Goal: Information Seeking & Learning: Learn about a topic

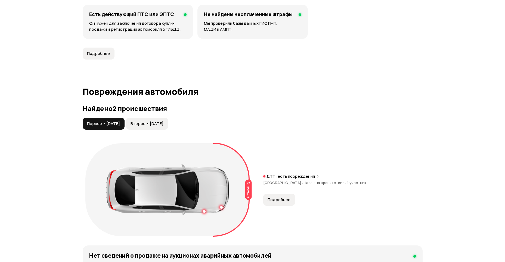
scroll to position [489, 0]
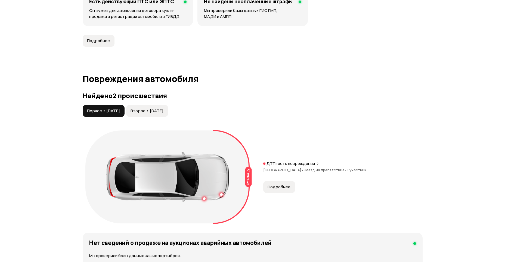
click at [163, 109] on span "Второе • 22 дек 2023" at bounding box center [147, 110] width 33 height 5
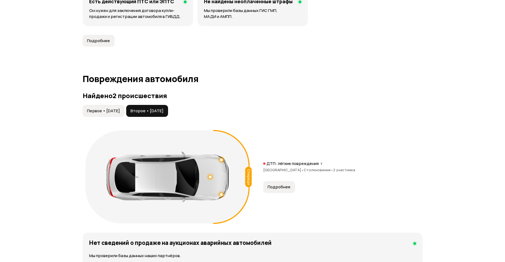
click at [105, 112] on span "Первое • 17 ноя 2019" at bounding box center [103, 110] width 33 height 5
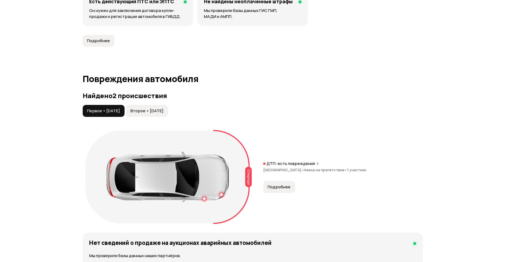
click at [144, 111] on span "Второе • 22 дек 2023" at bounding box center [147, 110] width 33 height 5
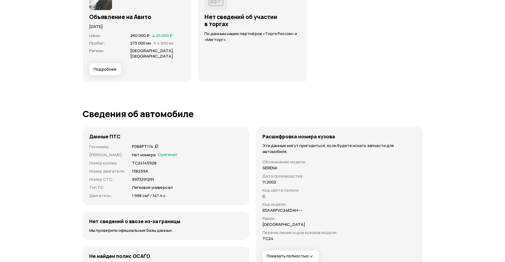
scroll to position [1822, 0]
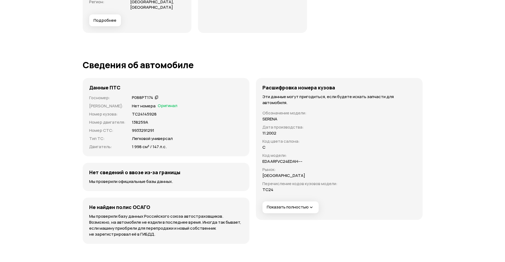
click at [277, 207] on span "Показать полностью" at bounding box center [290, 207] width 47 height 6
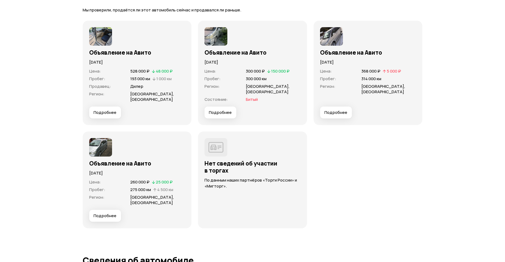
scroll to position [1617, 0]
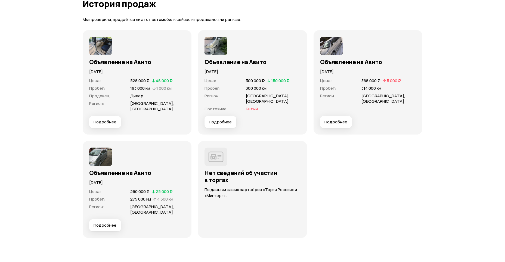
click at [217, 47] on img at bounding box center [215, 46] width 23 height 18
click at [225, 125] on button "Подробнее" at bounding box center [220, 122] width 32 height 12
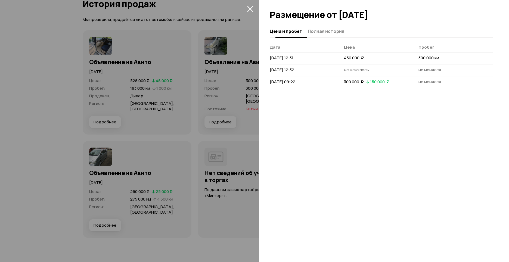
click at [327, 32] on span "Полная история" at bounding box center [326, 31] width 36 height 5
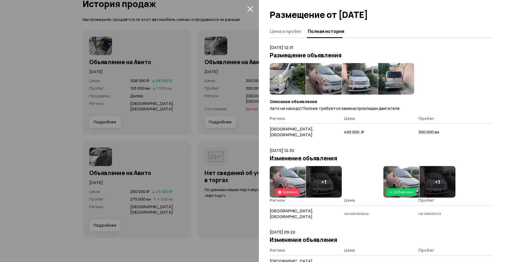
click at [290, 81] on img at bounding box center [288, 79] width 36 height 32
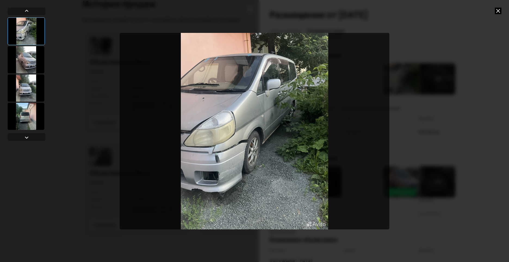
click at [497, 11] on icon at bounding box center [498, 11] width 7 height 7
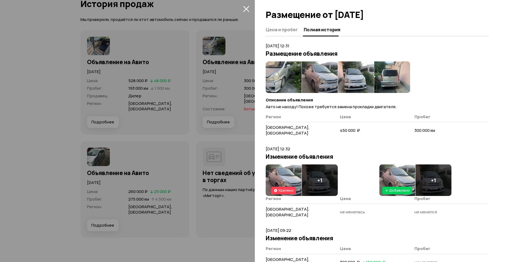
scroll to position [0, 0]
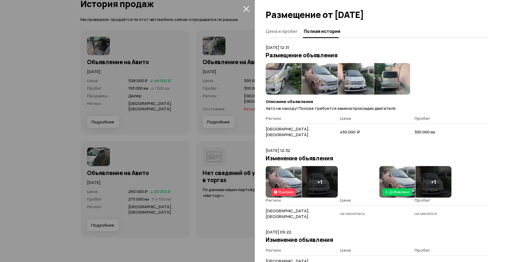
click at [246, 7] on icon "закрыть" at bounding box center [246, 9] width 6 height 6
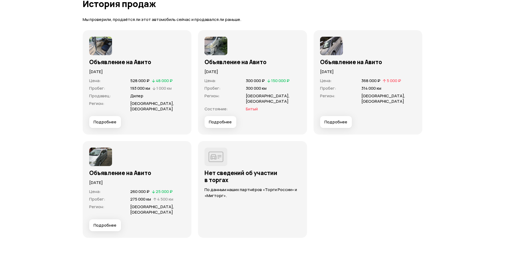
click at [342, 124] on span "Подробнее" at bounding box center [335, 121] width 23 height 5
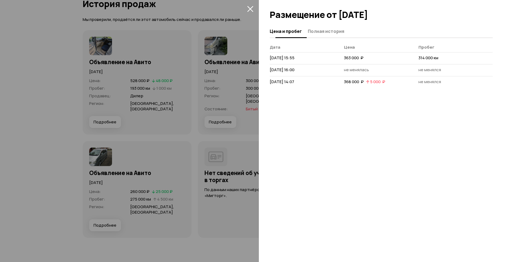
click at [331, 31] on span "Полная история" at bounding box center [326, 31] width 36 height 5
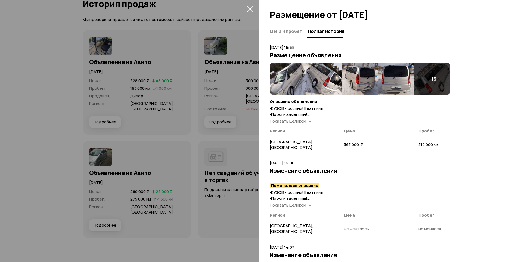
click at [293, 79] on img at bounding box center [288, 79] width 36 height 32
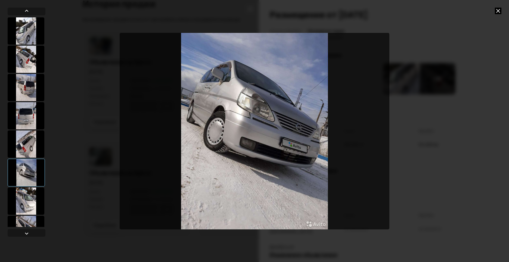
click at [501, 12] on icon at bounding box center [498, 11] width 7 height 7
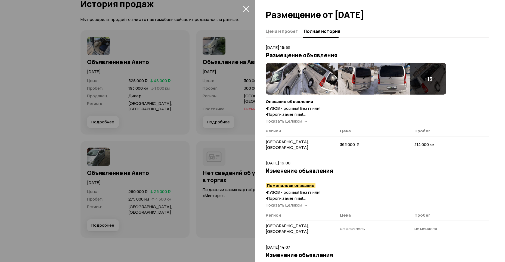
click at [245, 9] on icon "закрыть" at bounding box center [246, 9] width 6 height 6
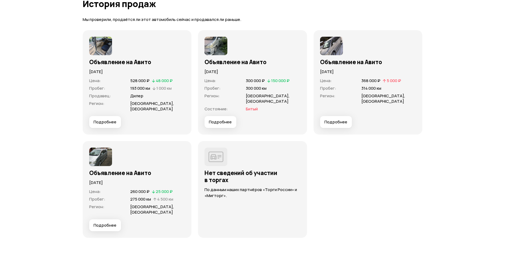
click at [111, 226] on span "Подробнее" at bounding box center [105, 225] width 23 height 5
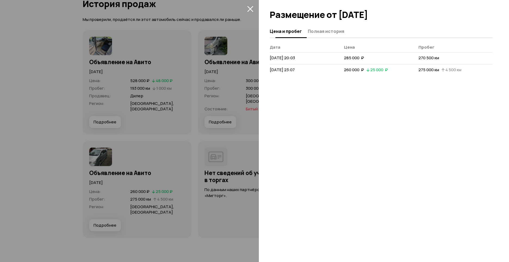
click at [319, 27] on button "Полная история" at bounding box center [325, 31] width 38 height 11
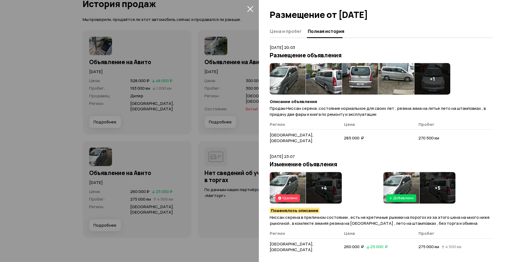
click at [294, 79] on img at bounding box center [288, 79] width 36 height 32
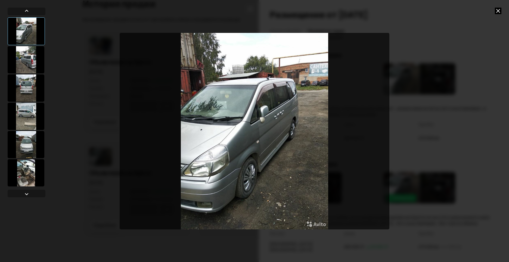
click at [500, 11] on icon at bounding box center [498, 11] width 7 height 7
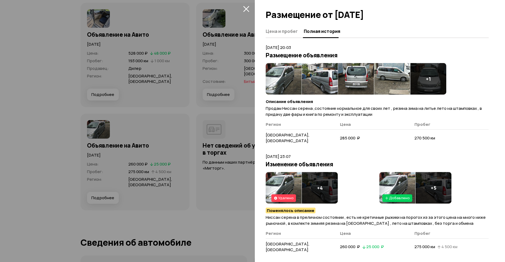
scroll to position [1644, 0]
click at [246, 8] on icon "закрыть" at bounding box center [246, 9] width 6 height 6
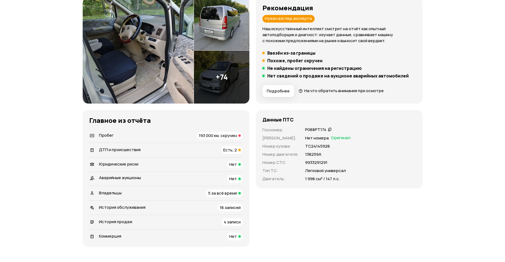
scroll to position [0, 0]
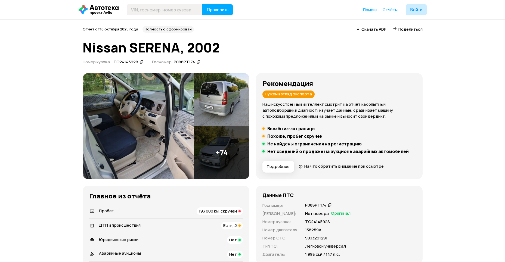
click at [136, 91] on img at bounding box center [138, 126] width 111 height 106
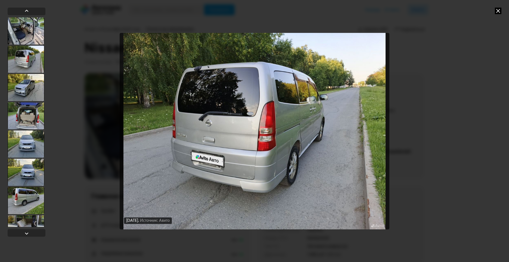
click at [497, 11] on icon at bounding box center [498, 11] width 7 height 7
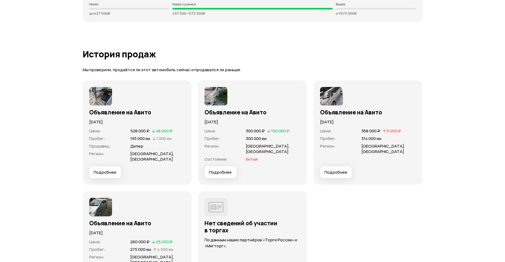
scroll to position [1632, 0]
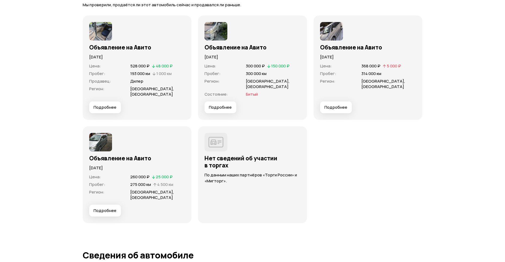
click at [106, 212] on span "Подробнее" at bounding box center [105, 210] width 23 height 5
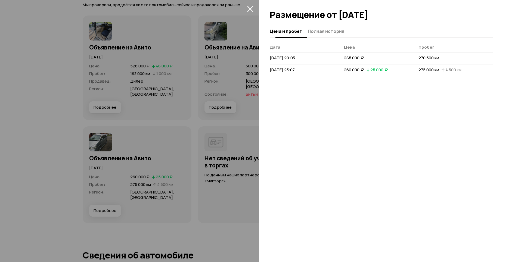
click at [320, 33] on span "Полная история" at bounding box center [326, 31] width 36 height 5
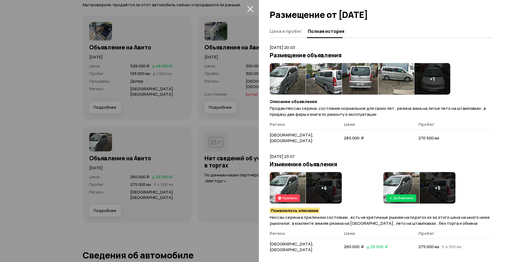
click at [293, 84] on img at bounding box center [288, 79] width 36 height 32
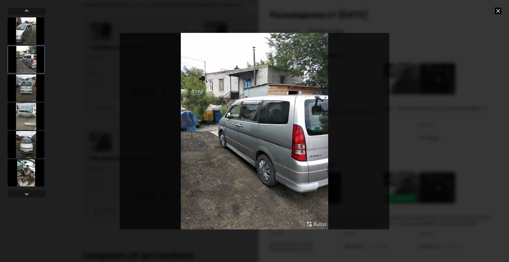
click at [498, 11] on icon at bounding box center [498, 11] width 7 height 7
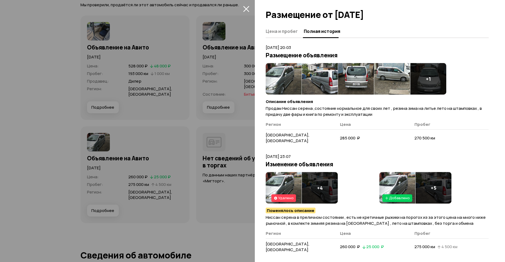
click at [244, 10] on icon "закрыть" at bounding box center [246, 9] width 6 height 6
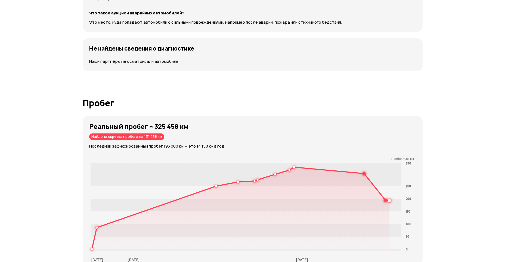
scroll to position [789, 0]
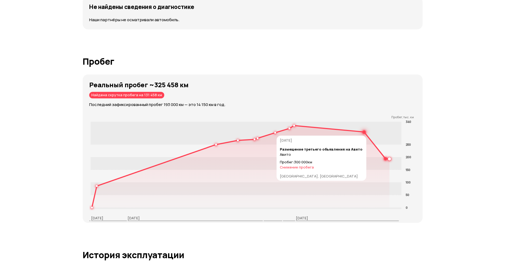
click at [364, 133] on circle at bounding box center [364, 132] width 2 height 2
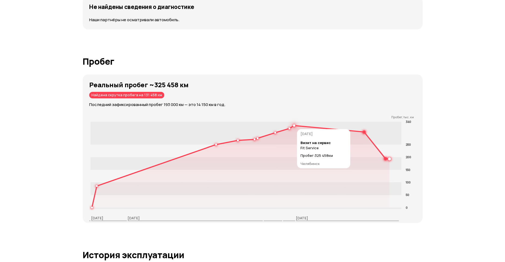
click at [294, 126] on circle at bounding box center [294, 126] width 2 height 2
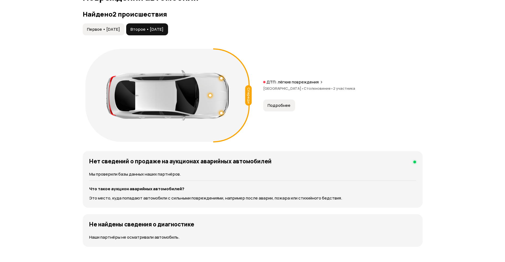
scroll to position [462, 0]
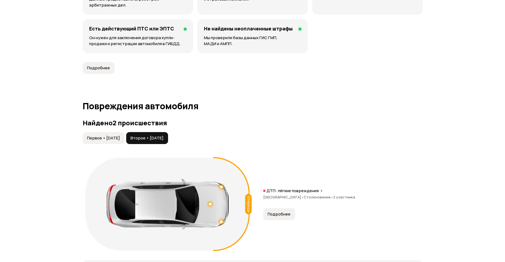
click at [113, 135] on span "Первое • 17 ноя 2019" at bounding box center [103, 137] width 33 height 5
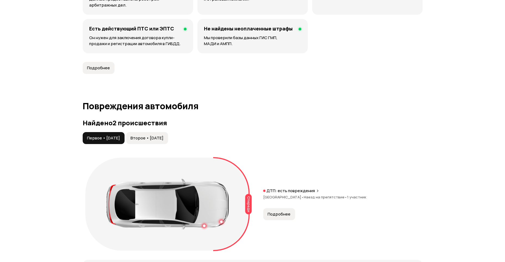
click at [155, 137] on span "Второе • 22 дек 2023" at bounding box center [147, 137] width 33 height 5
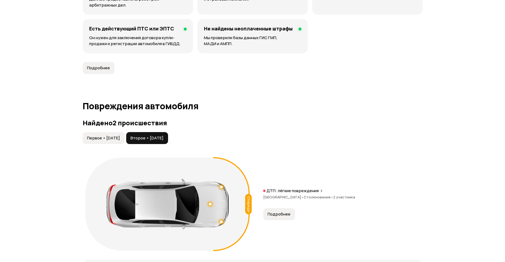
click at [120, 139] on span "Первое • 17 ноя 2019" at bounding box center [103, 137] width 33 height 5
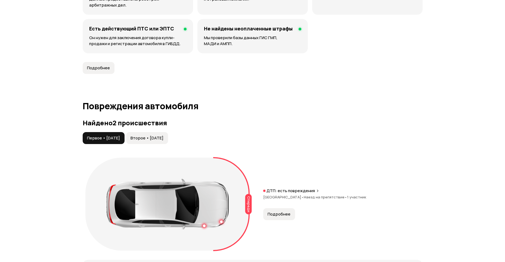
click at [349, 199] on span "1 участник" at bounding box center [356, 197] width 19 height 5
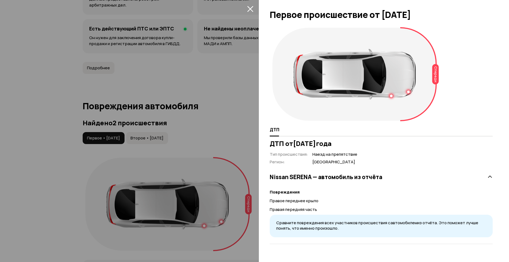
click at [359, 177] on h3 "Nissan SERENA — автомобиль из отчёта" at bounding box center [326, 176] width 113 height 7
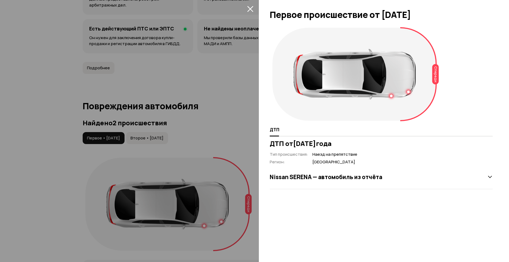
click at [359, 177] on h3 "Nissan SERENA — автомобиль из отчёта" at bounding box center [326, 176] width 113 height 7
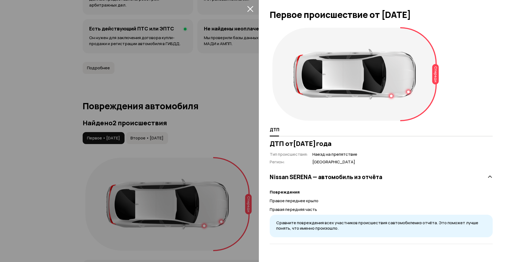
drag, startPoint x: 77, startPoint y: 64, endPoint x: 113, endPoint y: 56, distance: 36.7
click at [78, 64] on div at bounding box center [254, 131] width 509 height 262
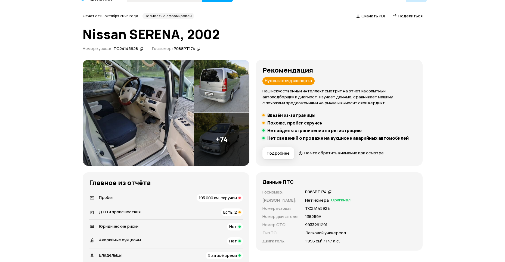
scroll to position [0, 0]
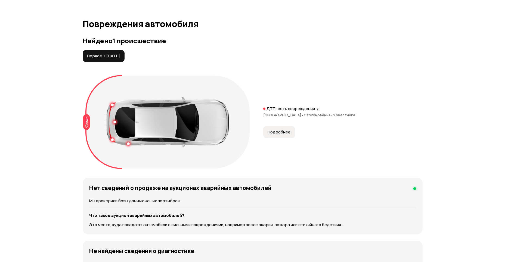
scroll to position [544, 0]
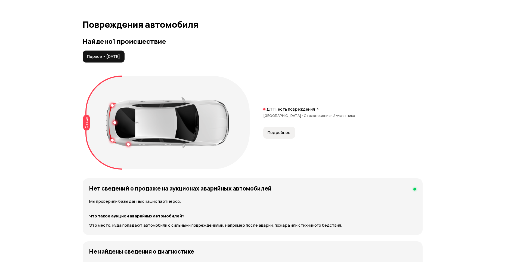
click at [269, 134] on span "Подробнее" at bounding box center [279, 132] width 23 height 5
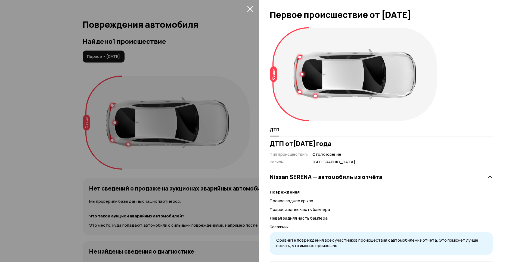
click at [301, 74] on div at bounding box center [302, 74] width 3 height 3
click at [299, 56] on div at bounding box center [299, 57] width 3 height 3
click at [297, 89] on div at bounding box center [354, 74] width 122 height 51
click at [298, 92] on div at bounding box center [299, 92] width 3 height 3
click at [314, 96] on div "Повреждения Правая задняя часть бампера" at bounding box center [300, 107] width 71 height 24
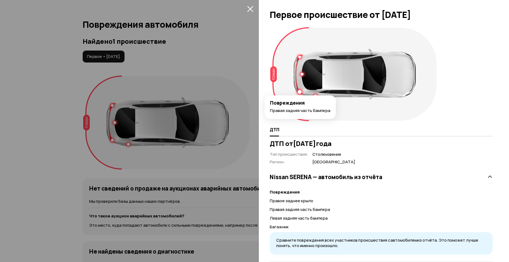
click at [315, 95] on div at bounding box center [315, 96] width 3 height 3
click at [315, 95] on div at bounding box center [316, 96] width 4 height 4
click at [250, 9] on icon "закрыть" at bounding box center [250, 9] width 6 height 6
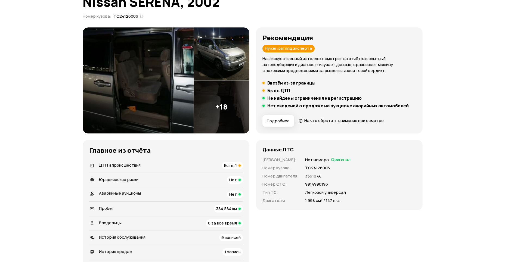
scroll to position [27, 0]
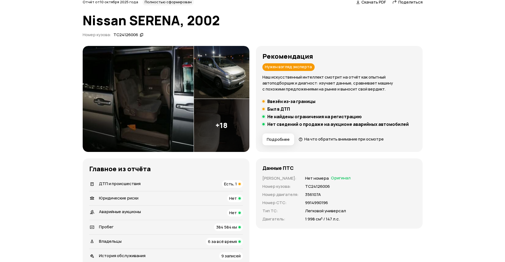
click at [156, 72] on img at bounding box center [138, 99] width 111 height 106
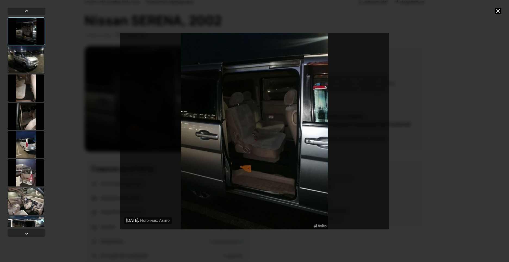
click at [279, 126] on img "Go to Slide 1" at bounding box center [255, 131] width 270 height 197
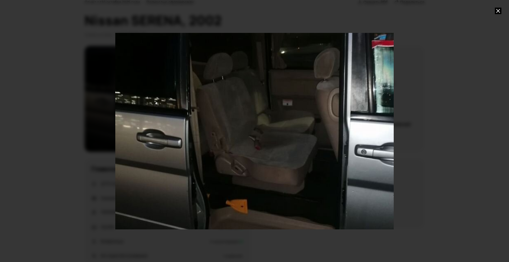
click at [279, 126] on div "Go to Slide 1" at bounding box center [254, 130] width 557 height 393
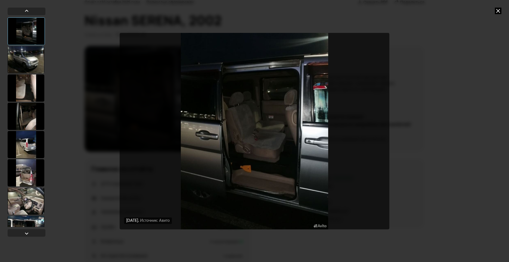
click at [29, 56] on div at bounding box center [26, 59] width 37 height 27
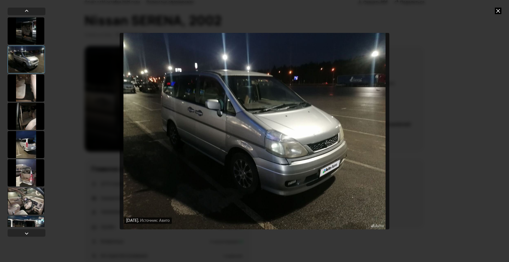
click at [39, 94] on div at bounding box center [26, 88] width 37 height 27
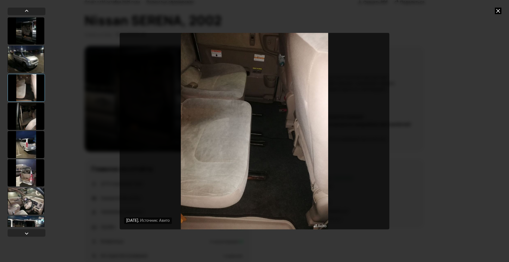
click at [32, 117] on div at bounding box center [26, 116] width 37 height 27
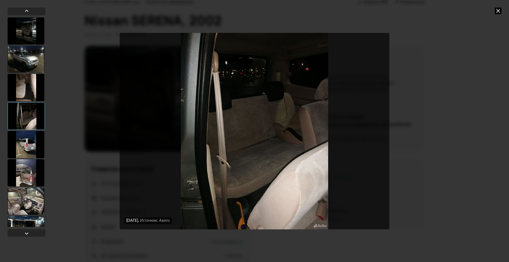
click at [31, 149] on div at bounding box center [26, 144] width 37 height 27
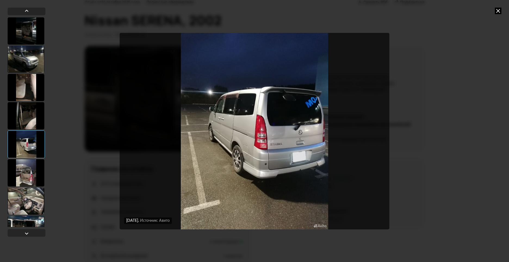
click at [31, 176] on div at bounding box center [26, 172] width 37 height 27
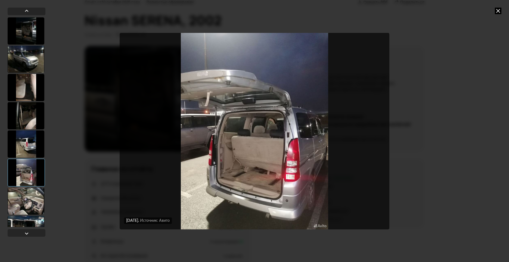
click at [32, 198] on div at bounding box center [26, 201] width 37 height 27
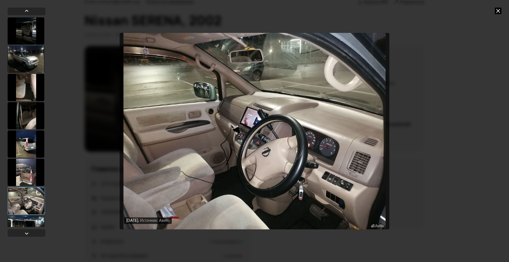
click at [34, 219] on div at bounding box center [26, 229] width 37 height 27
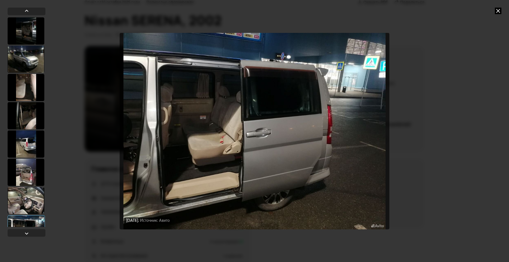
click at [500, 16] on div "[DATE] Источник: Авито [DATE] Источник: Авито [DATE] Источник: Авито [DATE] Ист…" at bounding box center [254, 131] width 509 height 262
click at [499, 11] on icon at bounding box center [498, 11] width 7 height 7
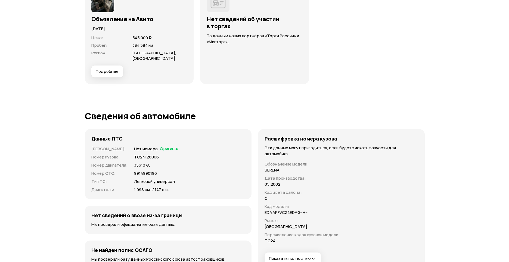
scroll to position [1632, 0]
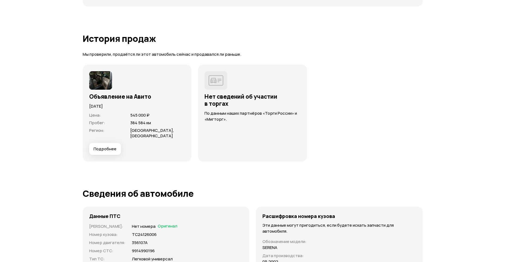
click at [119, 148] on button "Подробнее" at bounding box center [105, 149] width 32 height 12
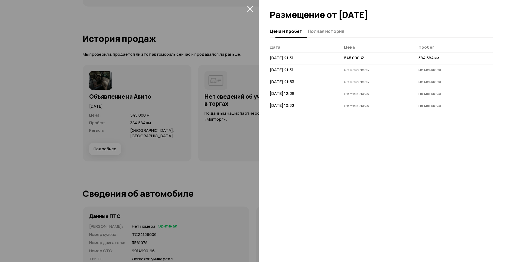
click at [331, 33] on span "Полная история" at bounding box center [326, 31] width 36 height 5
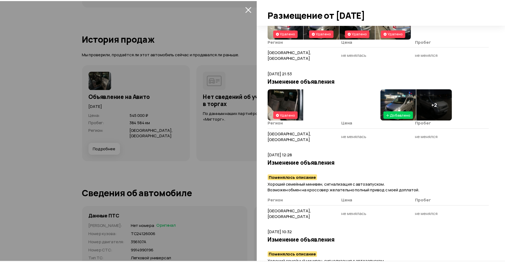
scroll to position [127, 0]
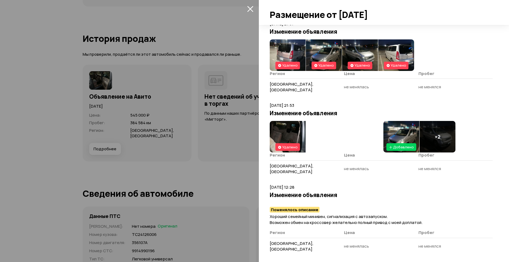
click at [295, 51] on img at bounding box center [288, 55] width 36 height 32
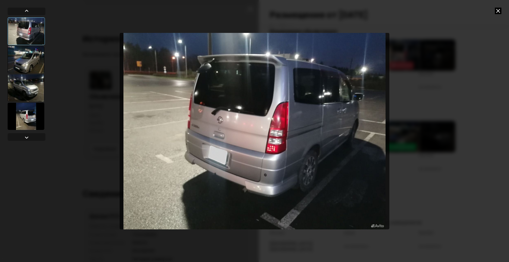
click at [353, 115] on img "Go to Slide 1" at bounding box center [255, 131] width 270 height 197
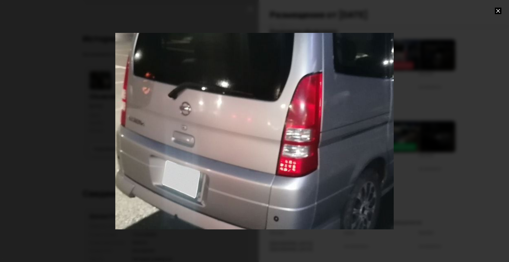
click at [353, 115] on div "Go to Slide 1" at bounding box center [254, 130] width 557 height 393
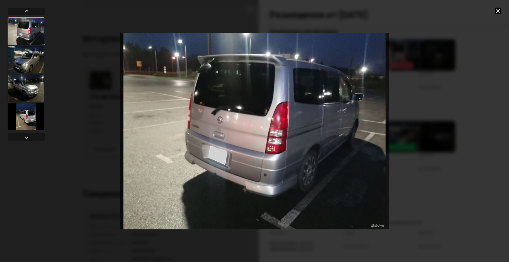
click at [29, 58] on div at bounding box center [26, 59] width 37 height 27
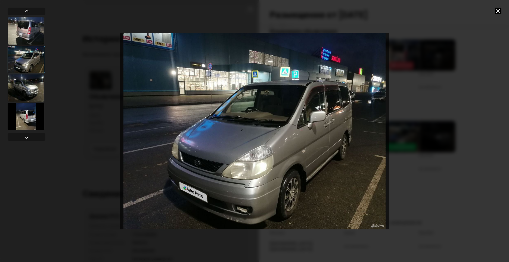
click at [31, 81] on div at bounding box center [26, 88] width 37 height 27
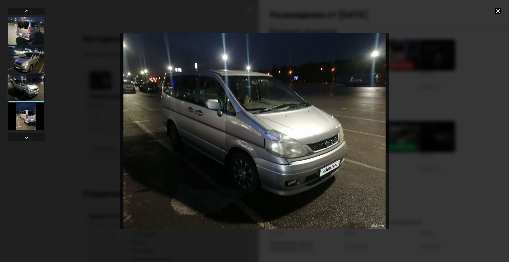
click at [35, 111] on div at bounding box center [26, 116] width 37 height 27
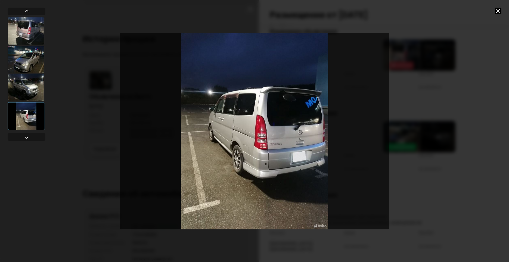
click at [28, 88] on div at bounding box center [26, 87] width 37 height 27
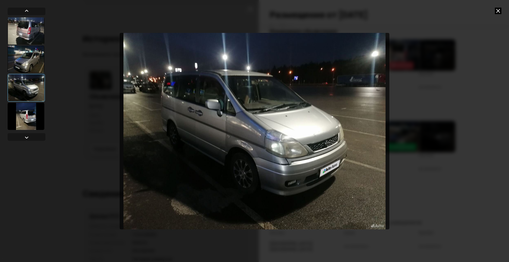
click at [27, 50] on div at bounding box center [26, 59] width 37 height 27
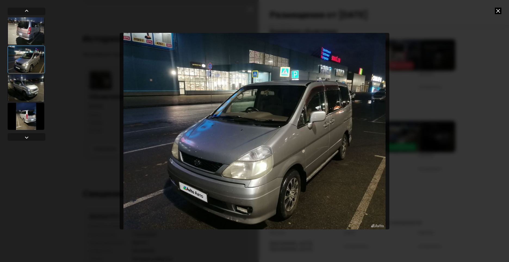
click at [15, 19] on div at bounding box center [26, 30] width 37 height 27
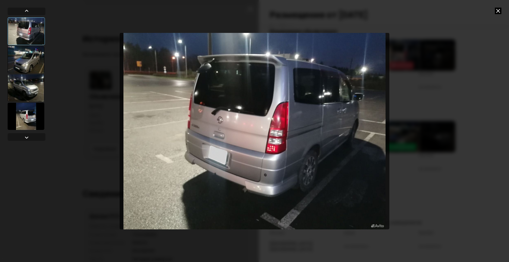
click at [498, 11] on icon at bounding box center [498, 11] width 7 height 7
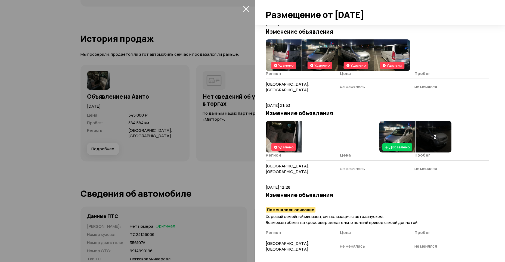
click at [248, 11] on icon "закрыть" at bounding box center [246, 9] width 6 height 6
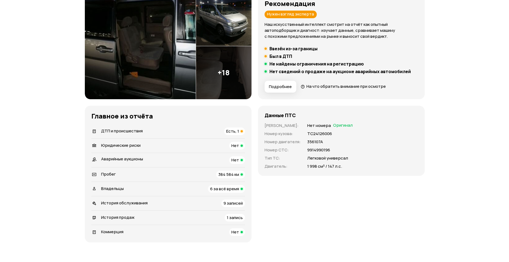
scroll to position [0, 0]
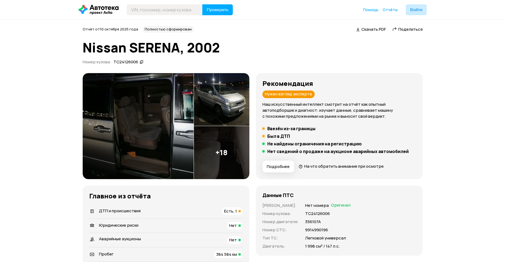
click at [218, 102] on img at bounding box center [221, 99] width 55 height 53
